Goal: Information Seeking & Learning: Learn about a topic

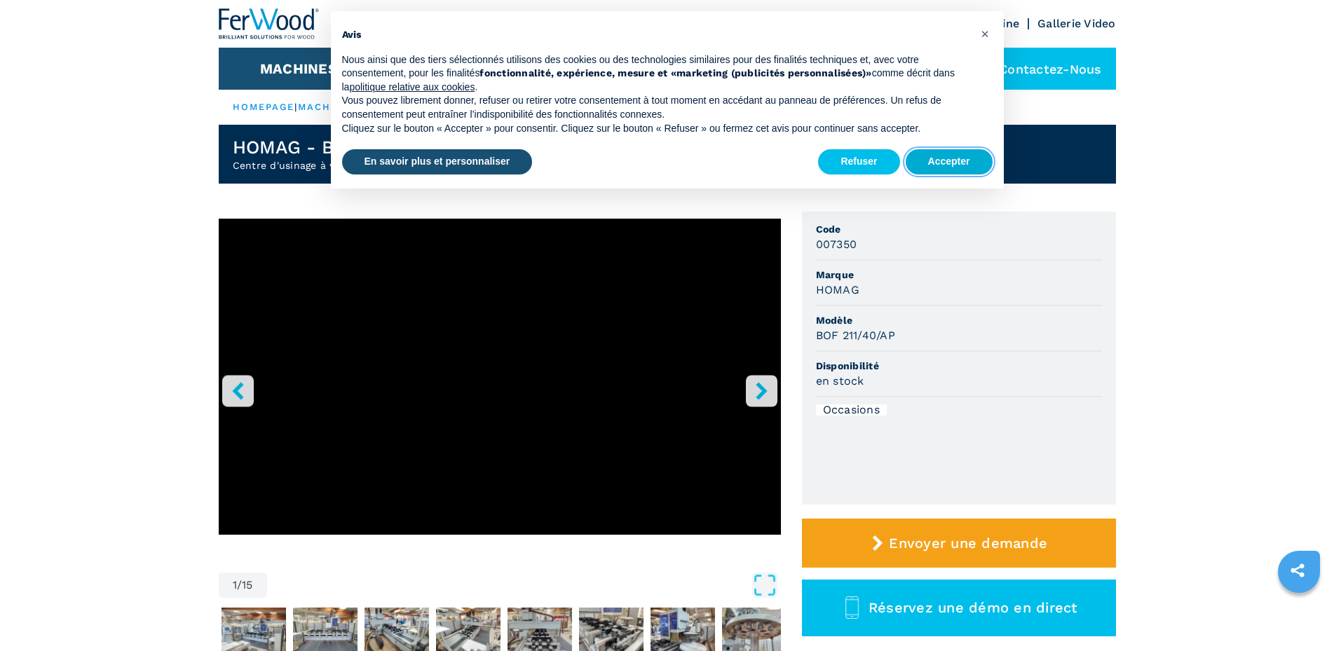
click at [957, 165] on button "Accepter" at bounding box center [949, 161] width 87 height 25
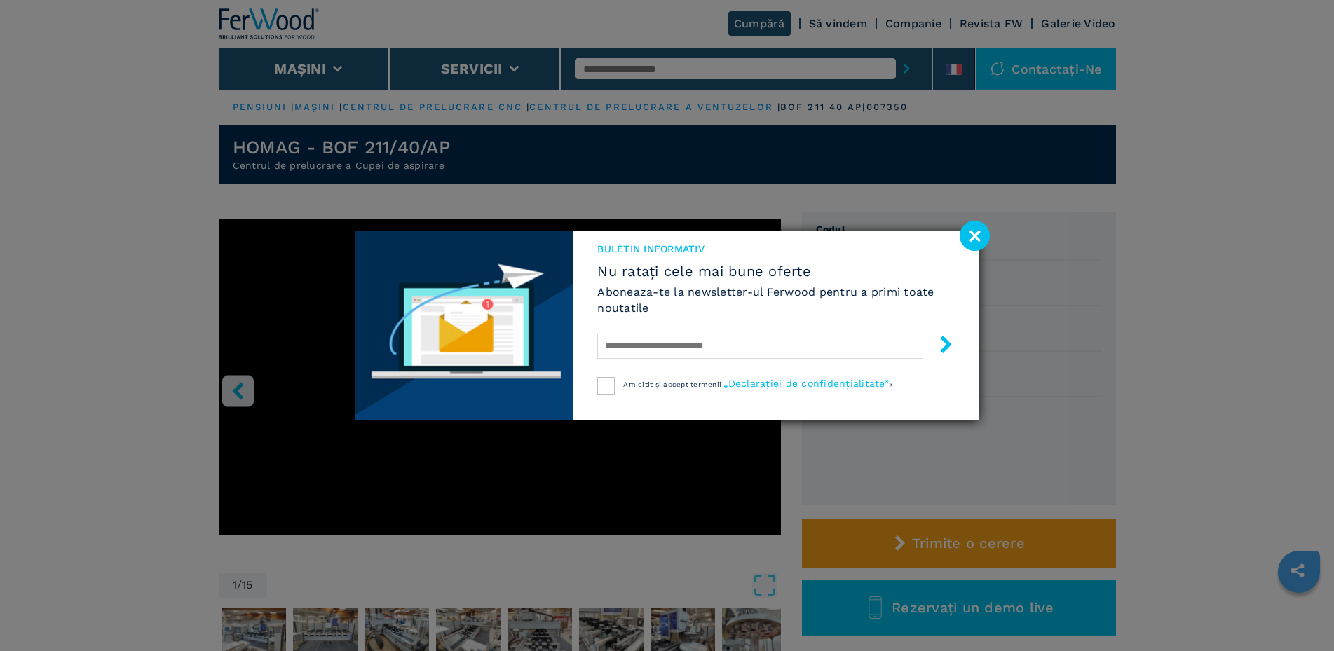
click at [973, 236] on image at bounding box center [975, 236] width 30 height 30
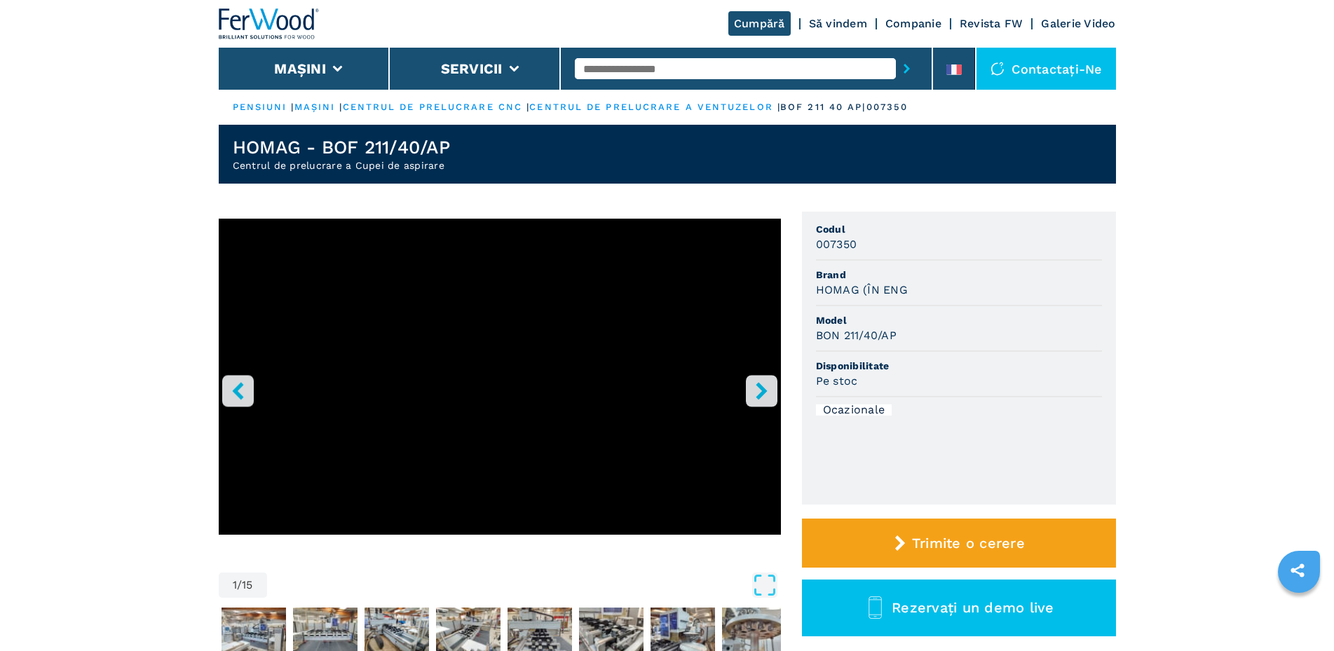
click at [761, 388] on icon "Butonul dreptă" at bounding box center [761, 391] width 11 height 18
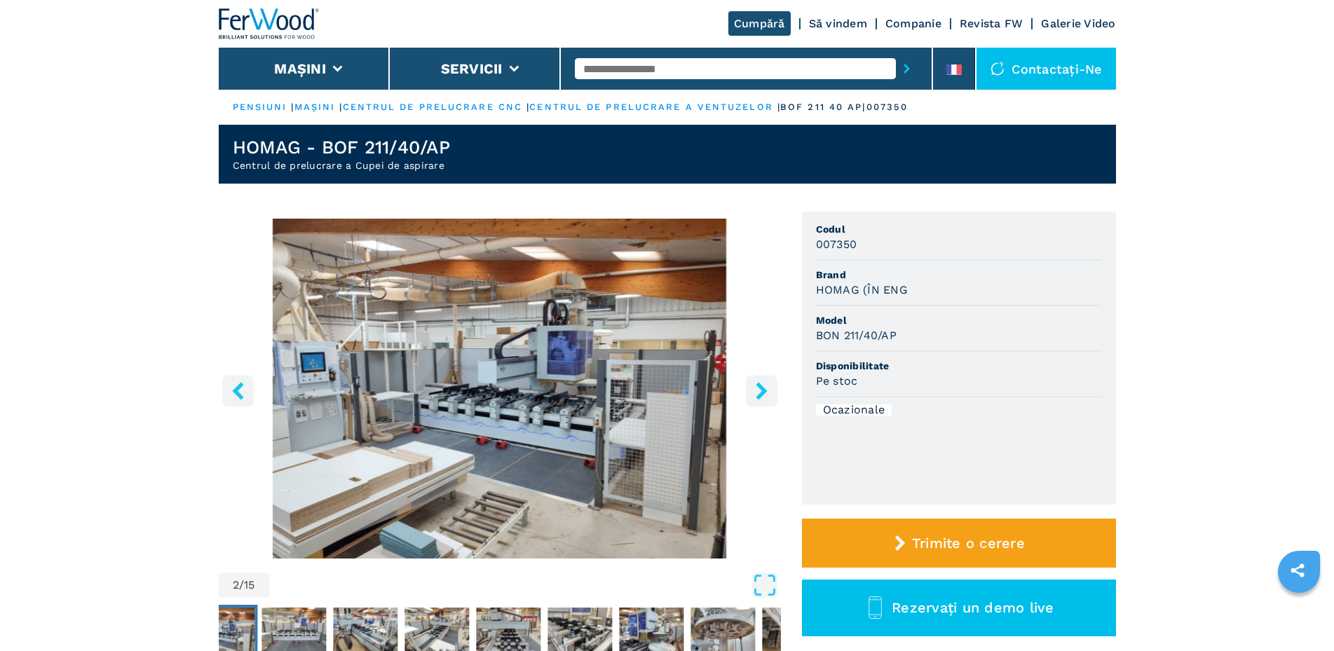
click at [758, 393] on icon "Butonul dreptă" at bounding box center [762, 391] width 18 height 18
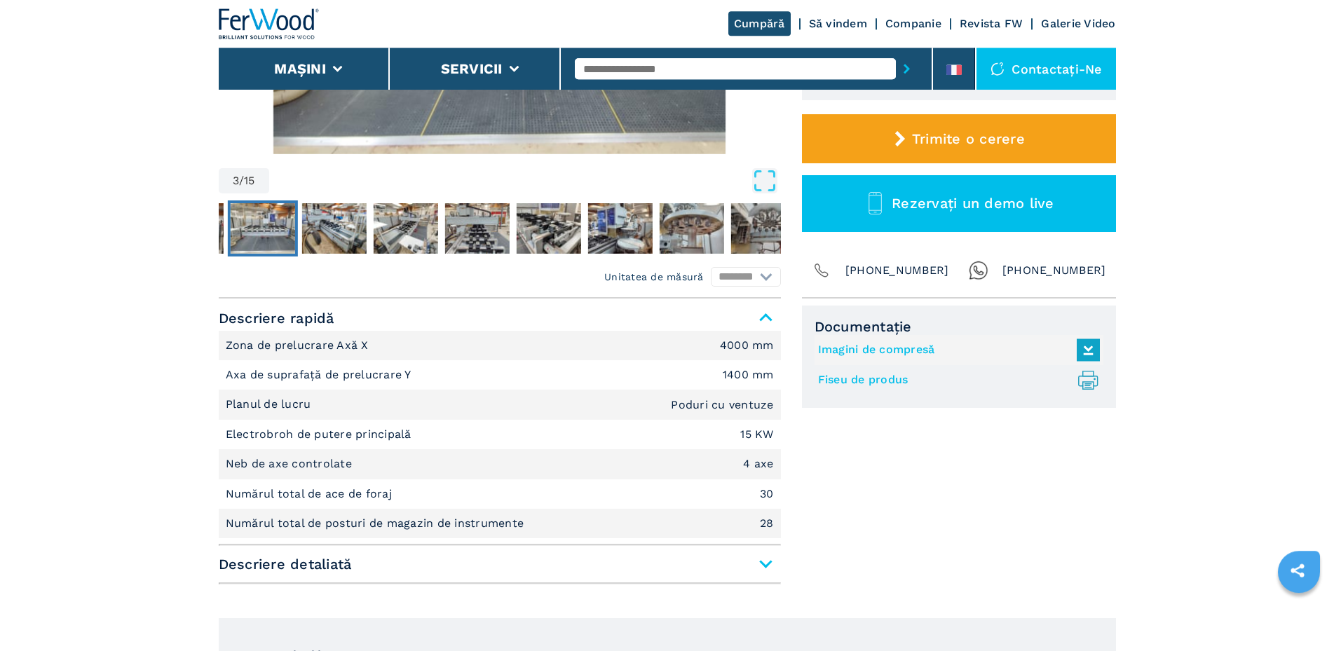
scroll to position [429, 0]
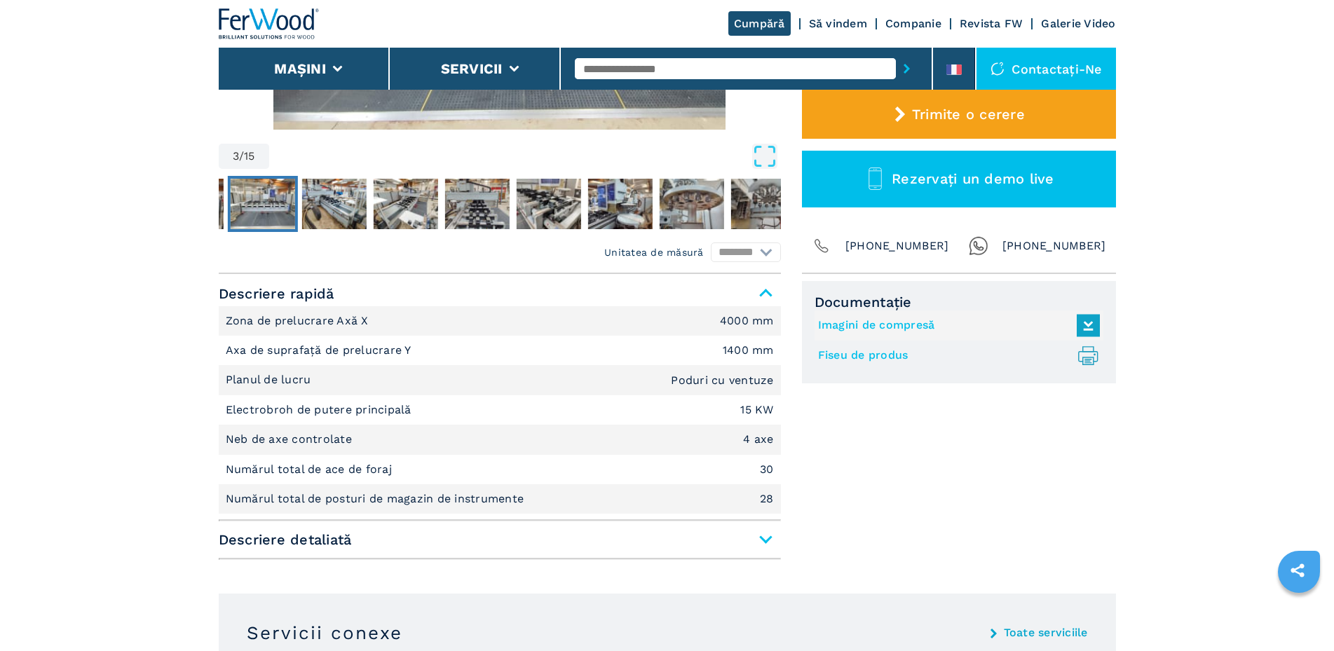
click at [759, 540] on span "Descriere detaliată" at bounding box center [500, 539] width 562 height 25
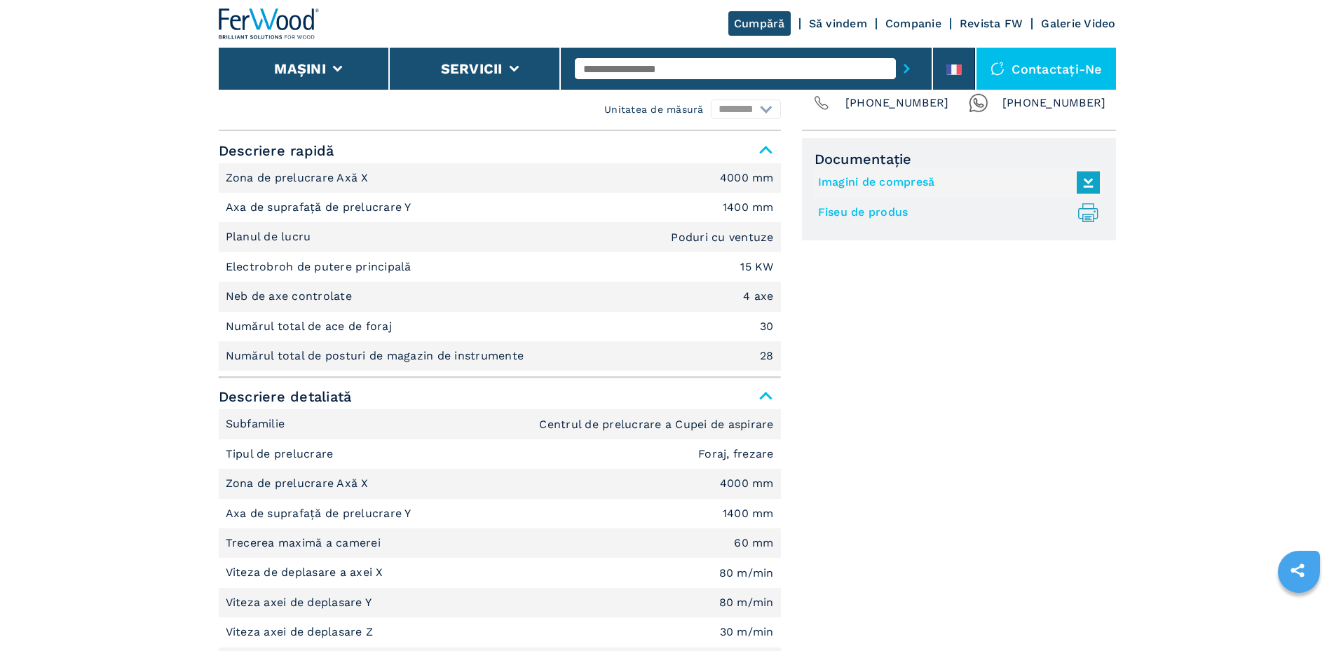
scroll to position [0, 0]
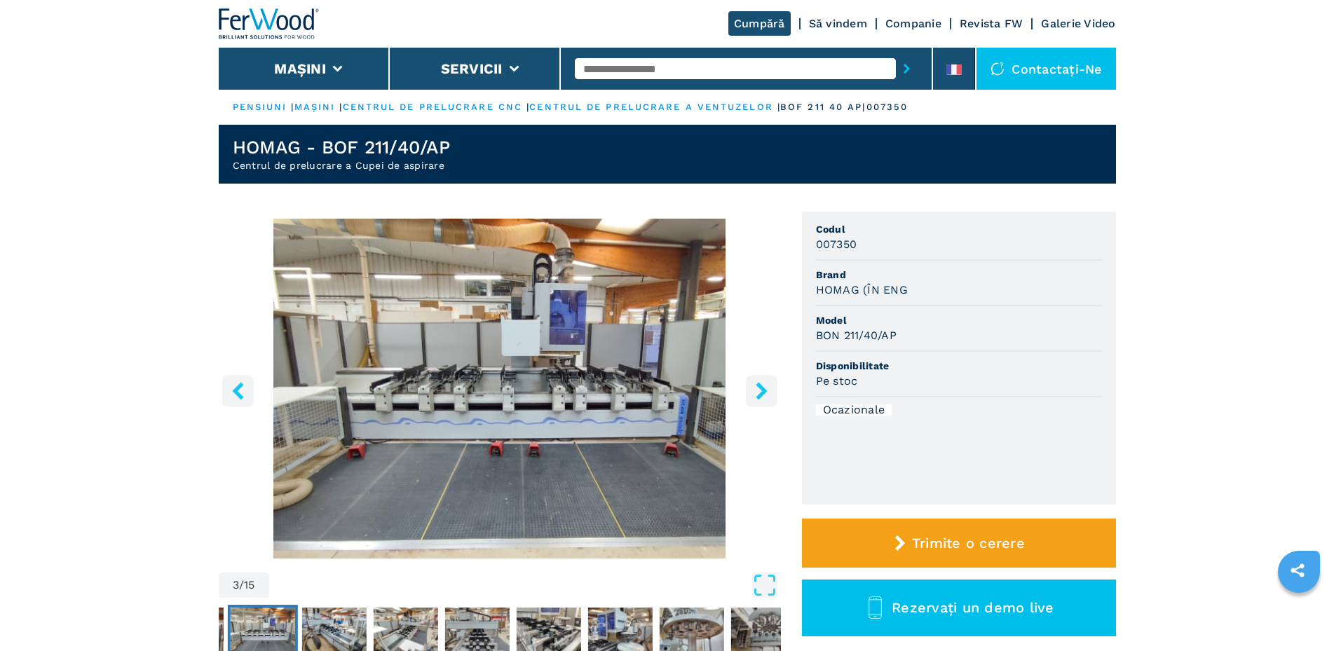
click at [599, 395] on img "Du-te la Slide 3" at bounding box center [500, 389] width 562 height 340
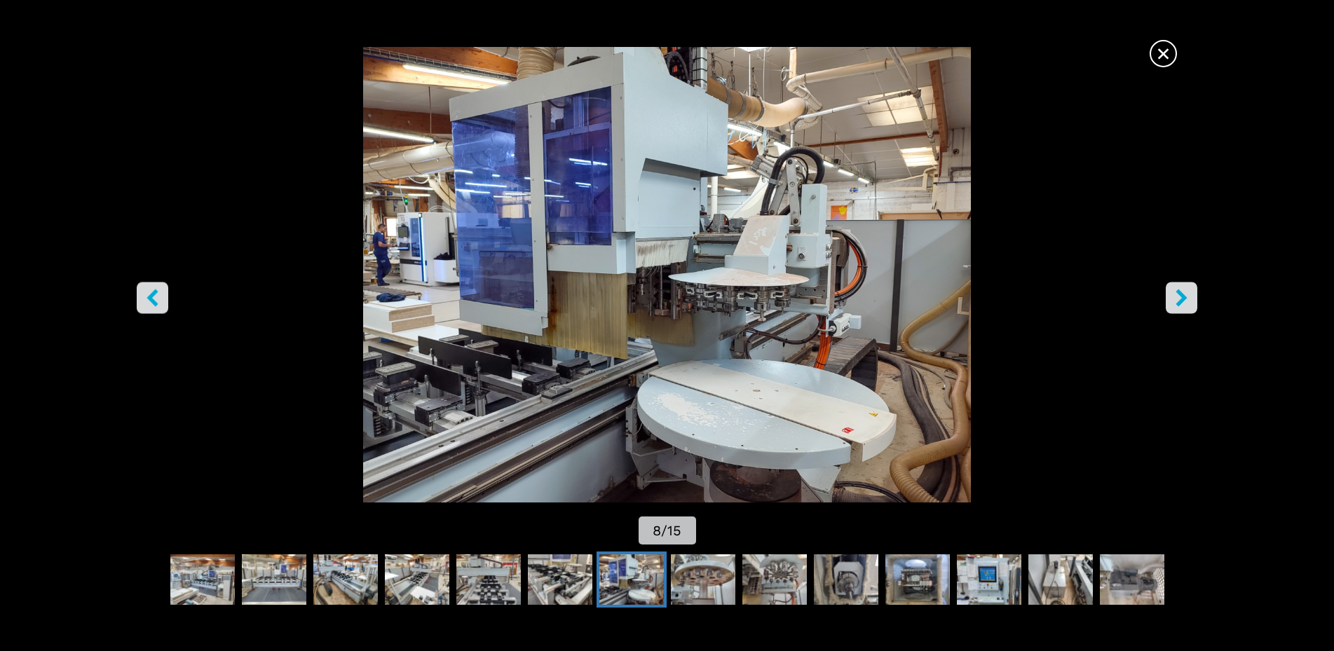
click at [1183, 304] on icon "Butonul dreptă" at bounding box center [1182, 298] width 18 height 18
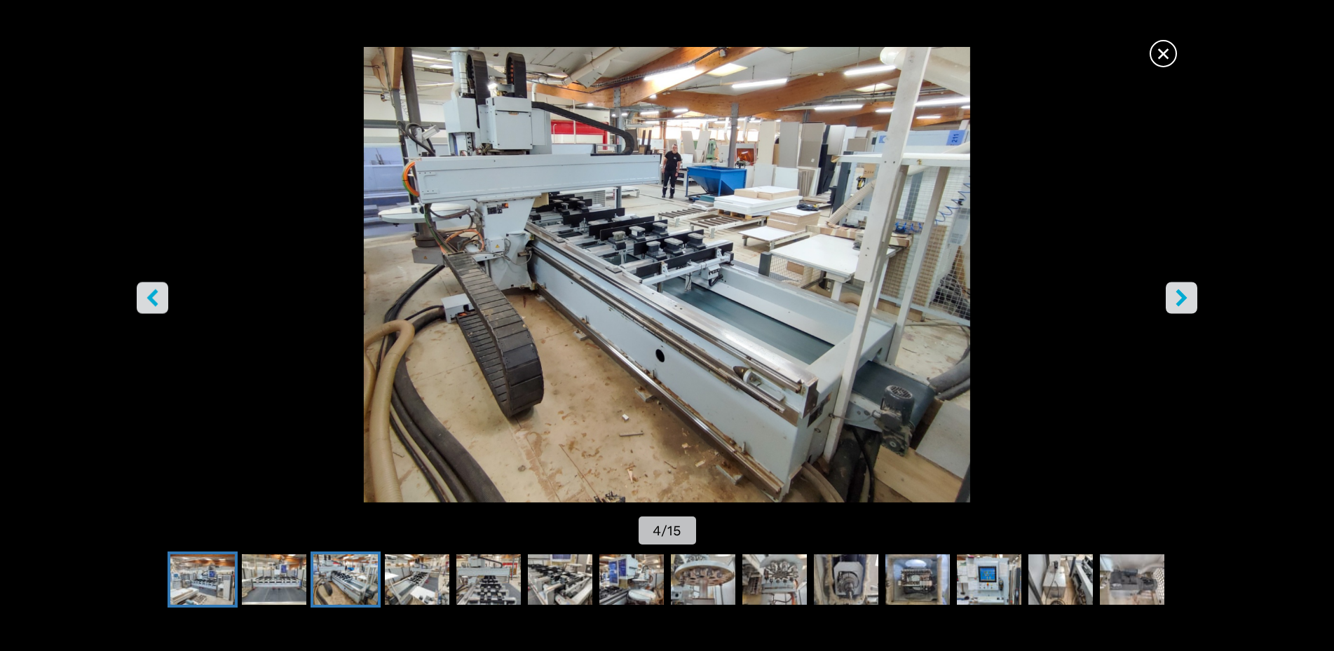
click at [209, 585] on img "Du-te la Slide 2" at bounding box center [202, 580] width 64 height 50
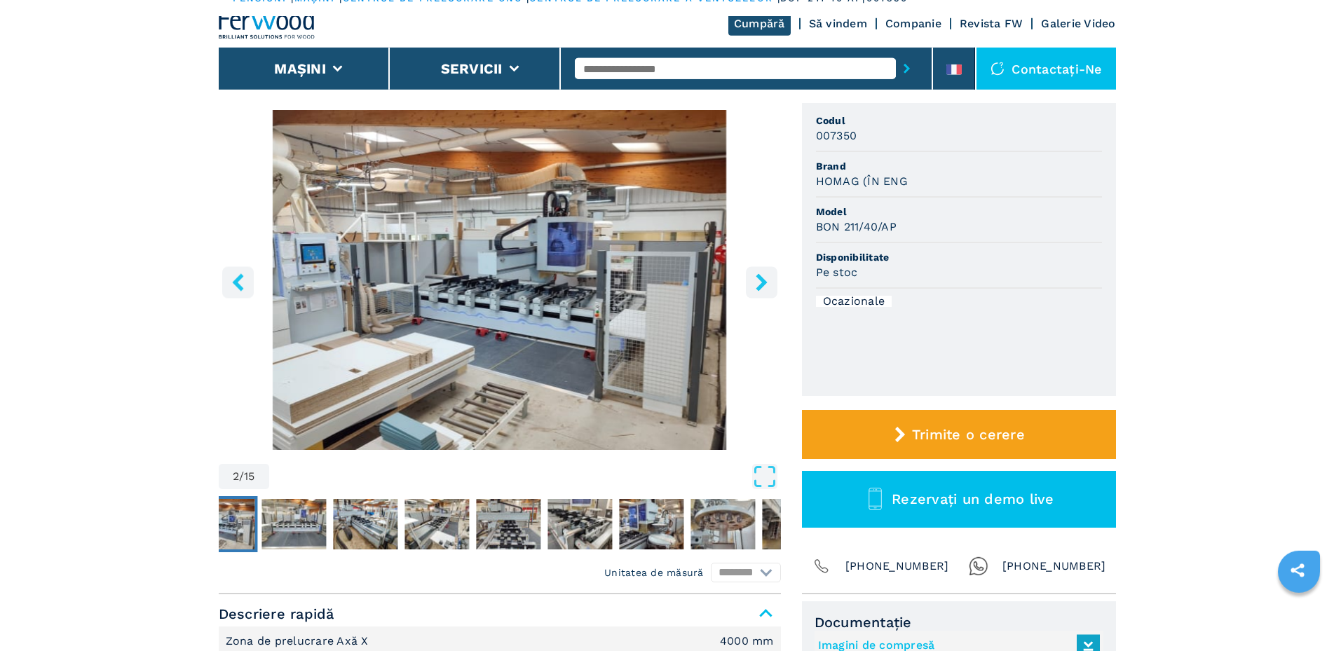
scroll to position [143, 0]
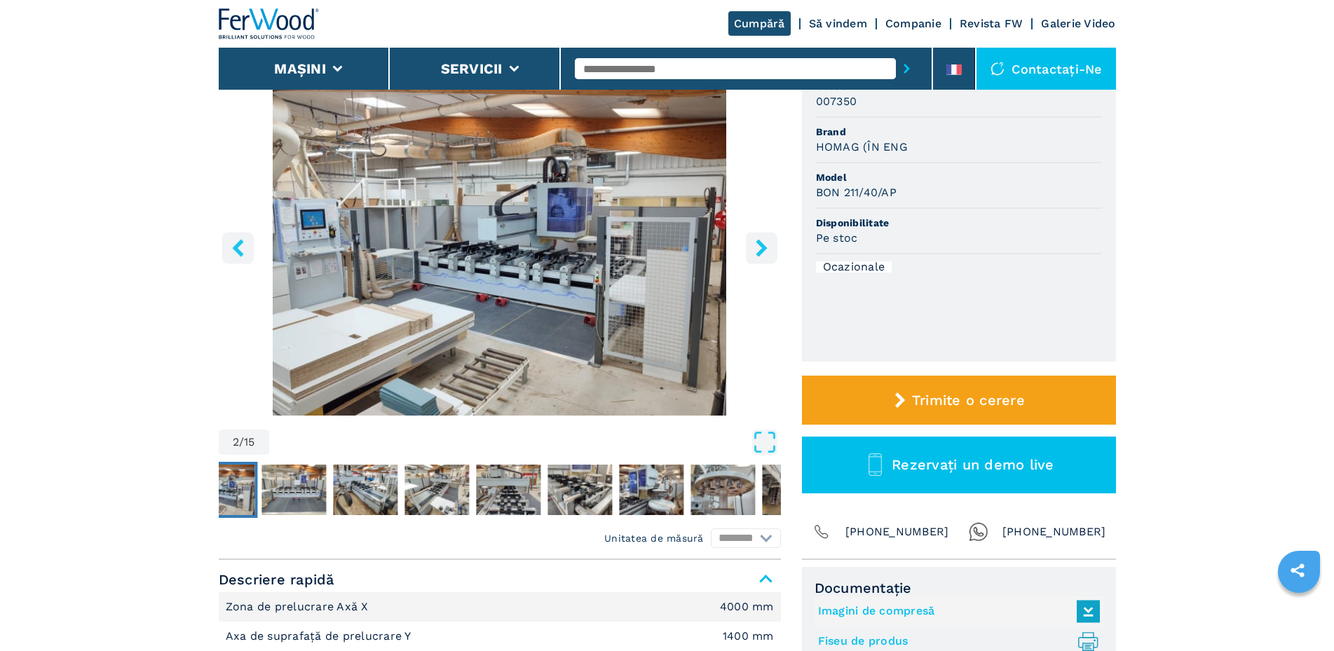
click at [240, 252] on icon "Leftton" at bounding box center [237, 248] width 11 height 18
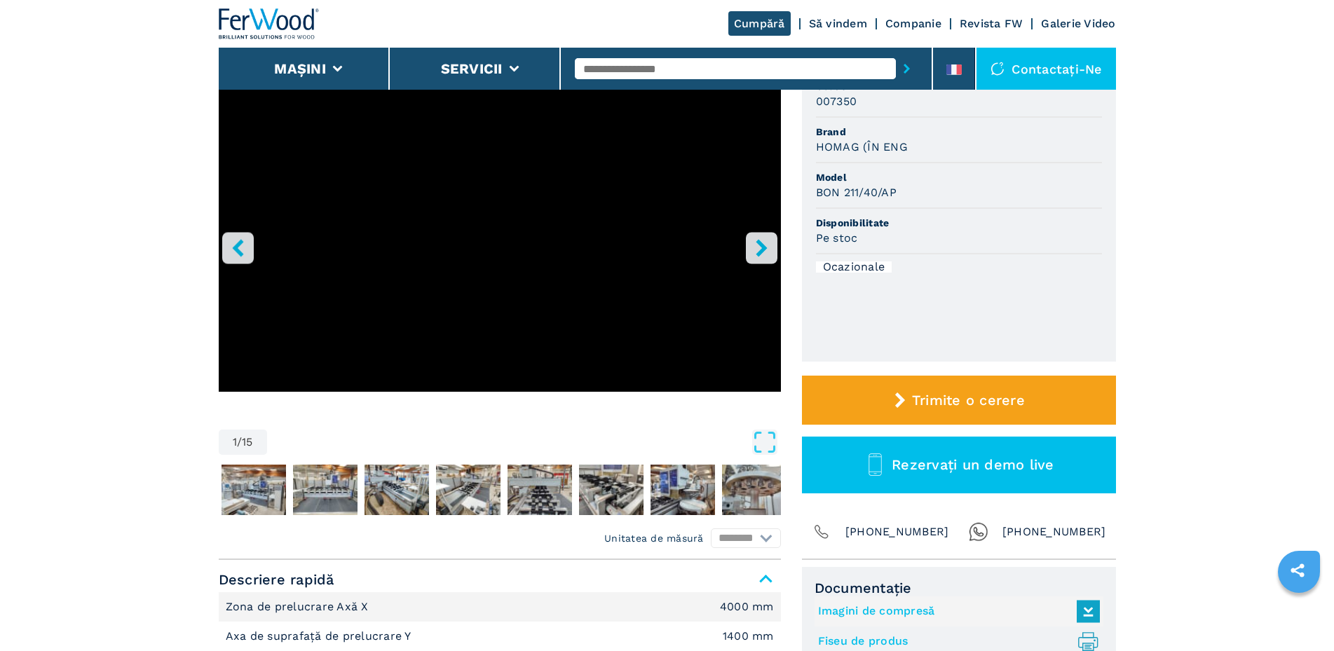
click at [240, 252] on icon "Leftton" at bounding box center [237, 248] width 11 height 18
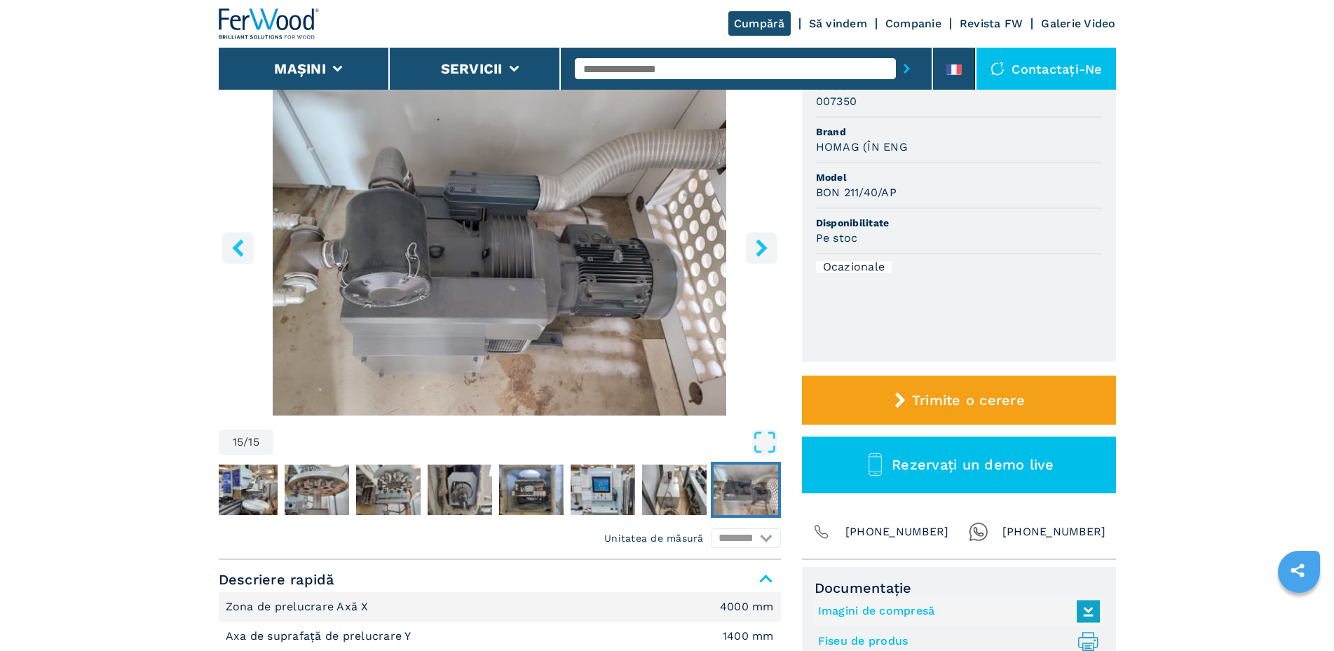
click at [240, 252] on icon "Leftton" at bounding box center [237, 248] width 11 height 18
click at [755, 254] on icon "Butonul dreptă" at bounding box center [762, 248] width 18 height 18
